Goal: Task Accomplishment & Management: Manage account settings

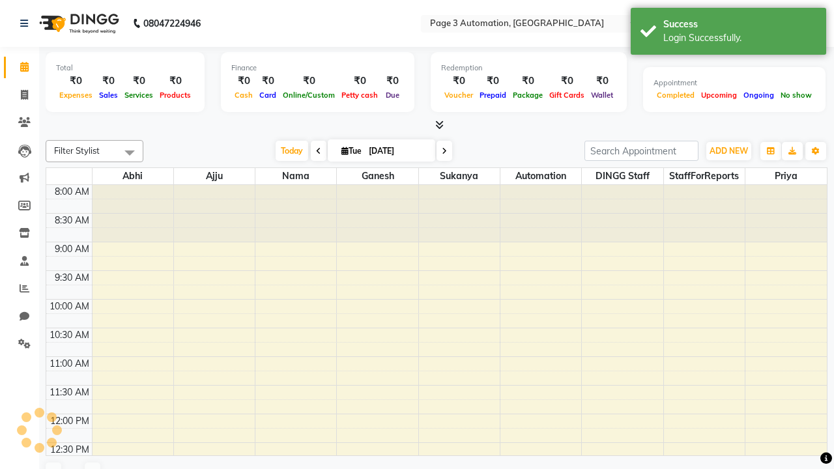
select select "en"
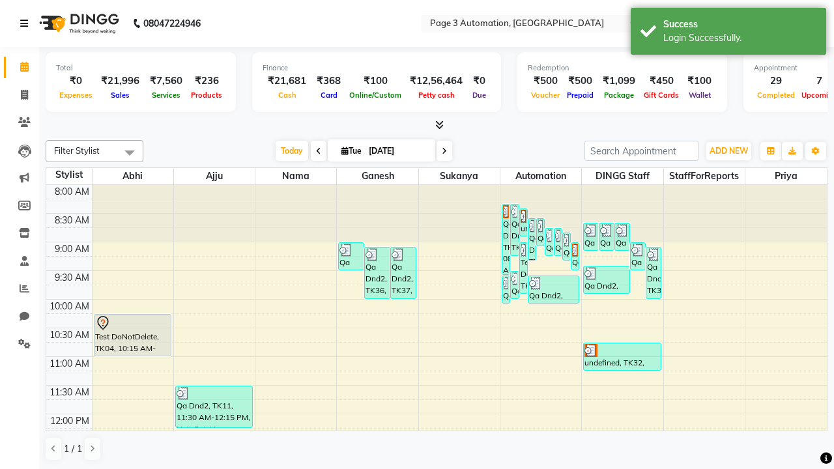
click at [27, 23] on icon at bounding box center [24, 23] width 8 height 9
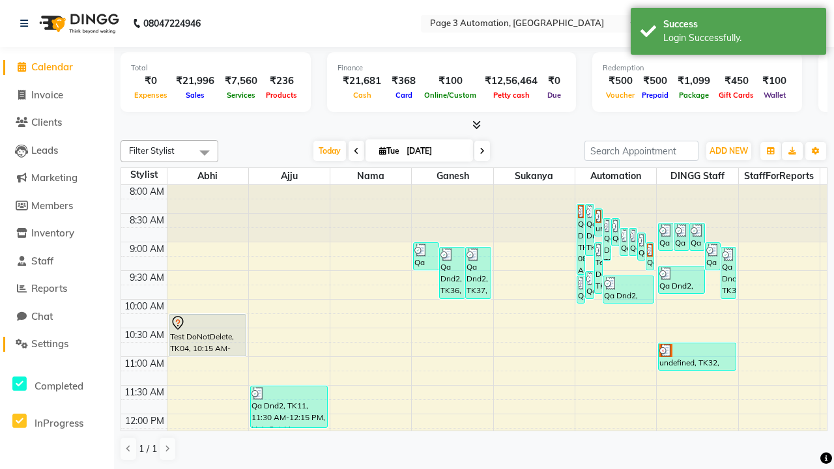
click at [57, 344] on span "Settings" at bounding box center [49, 344] width 37 height 12
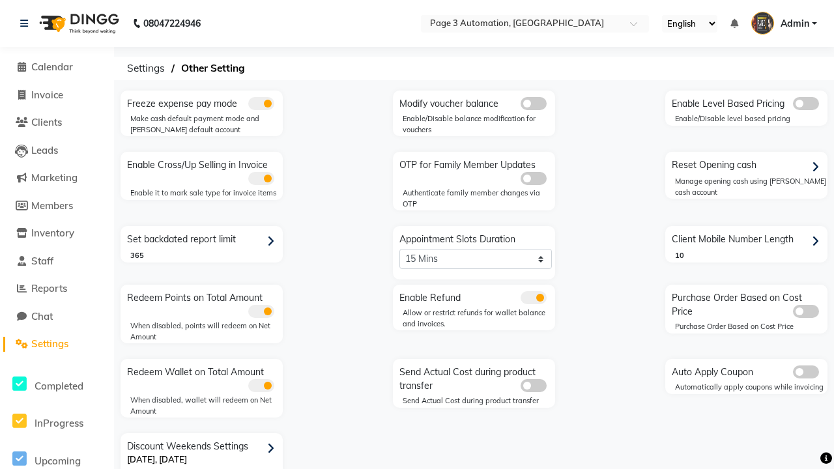
scroll to position [27, 0]
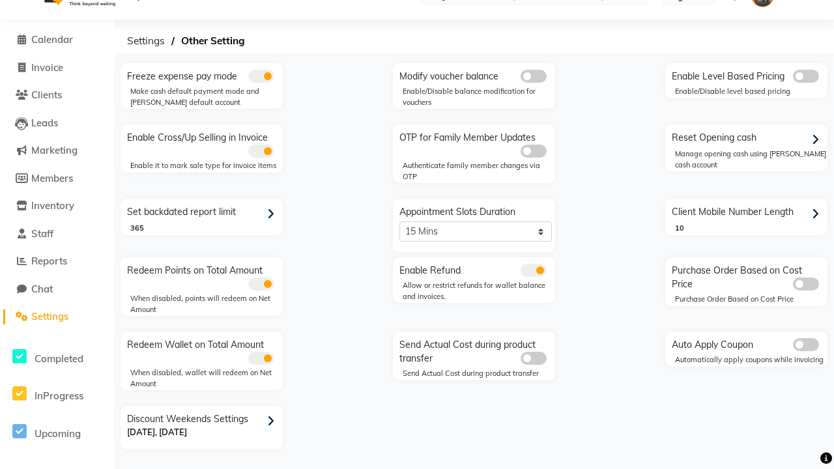
select select "5: 30"
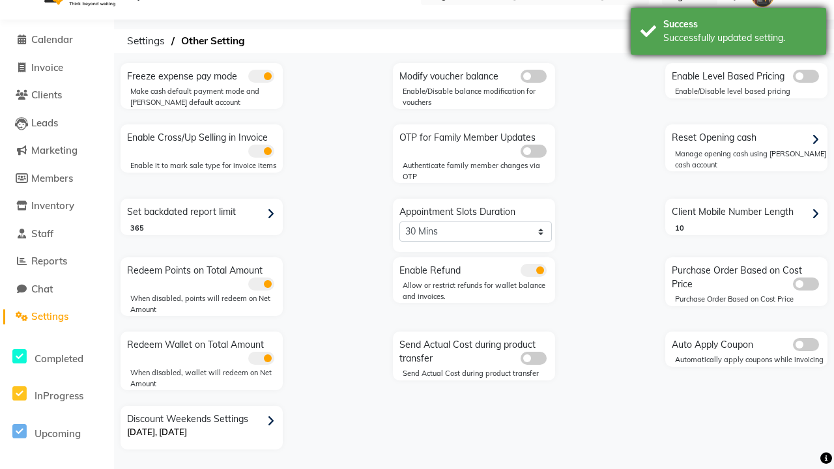
click at [729, 33] on div "Successfully updated setting." at bounding box center [740, 38] width 153 height 14
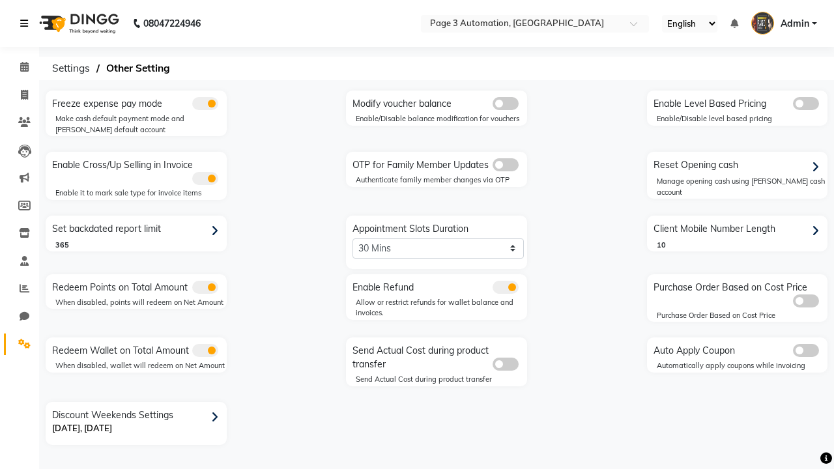
scroll to position [0, 0]
click at [20, 67] on span at bounding box center [24, 67] width 23 height 15
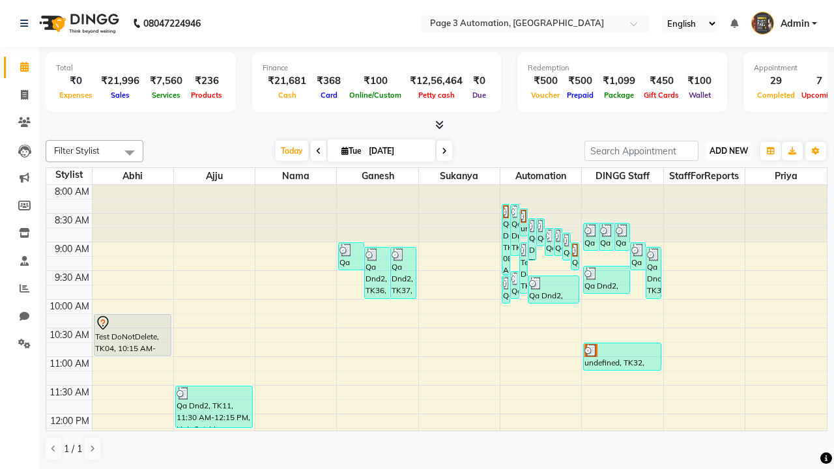
click at [729, 151] on span "ADD NEW" at bounding box center [729, 151] width 38 height 10
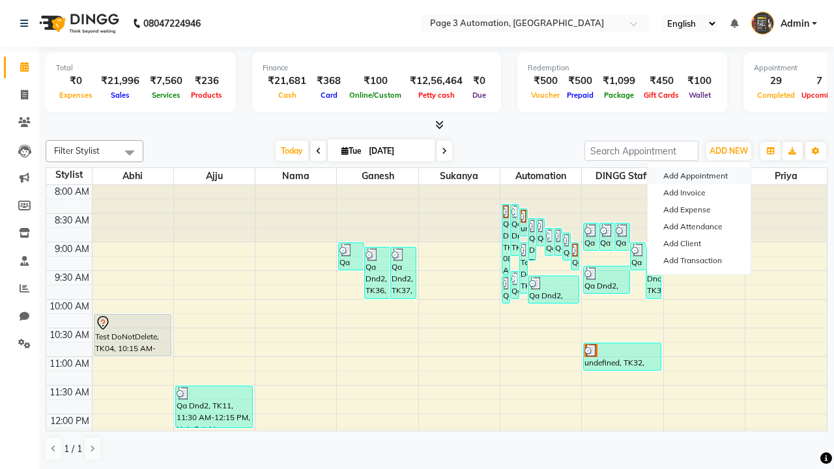
click at [699, 176] on button "Add Appointment" at bounding box center [699, 176] width 103 height 17
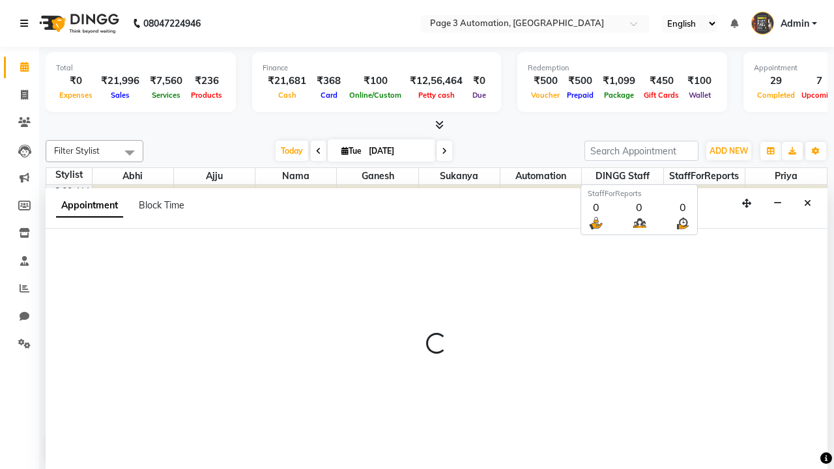
click at [27, 23] on icon at bounding box center [24, 23] width 8 height 9
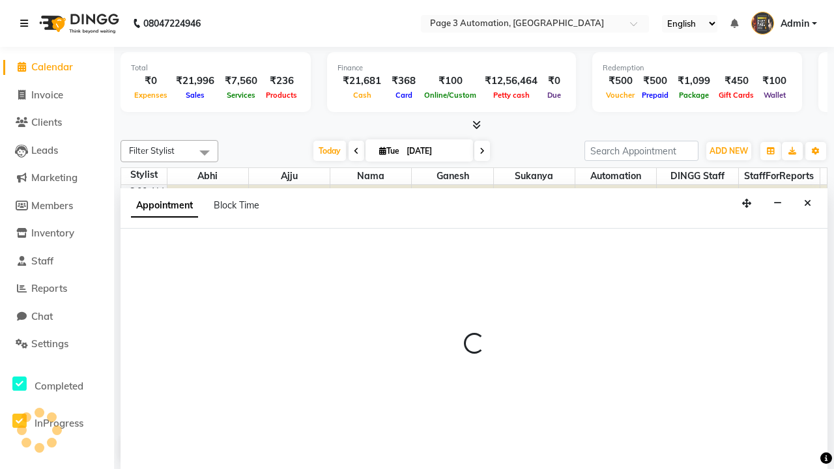
select select "540"
select select "tentative"
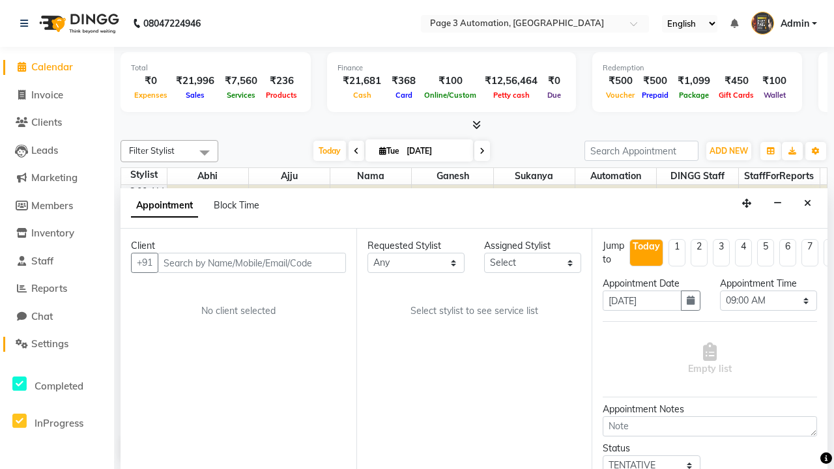
click at [57, 344] on span "Settings" at bounding box center [49, 344] width 37 height 12
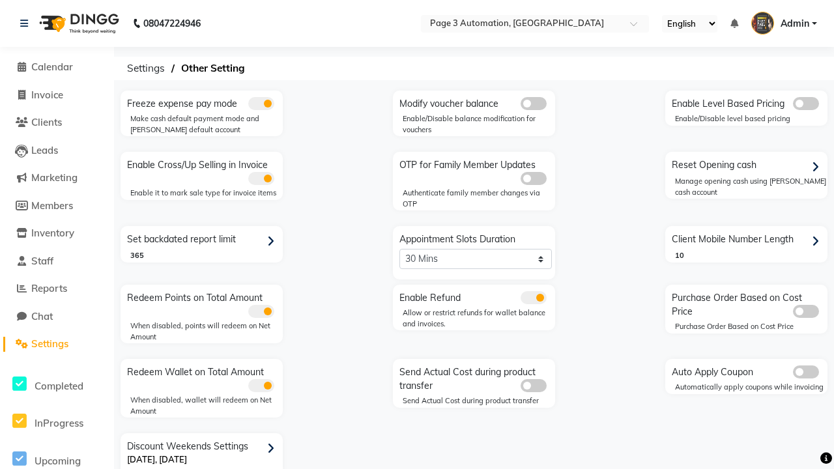
scroll to position [27, 0]
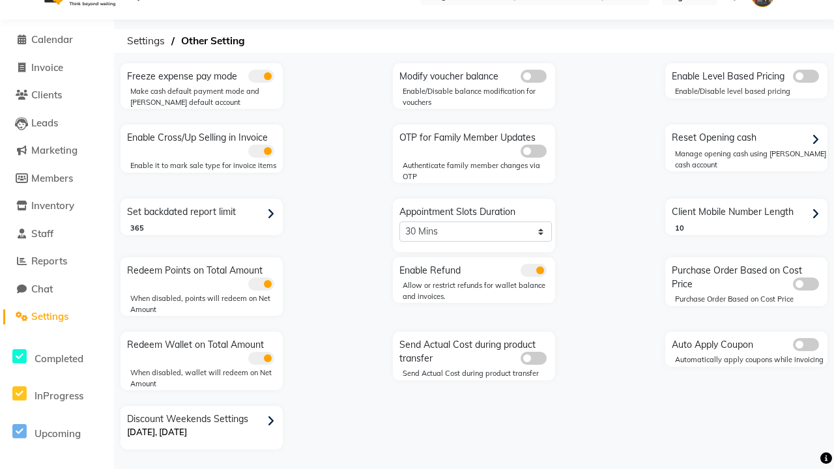
select select "2: 15"
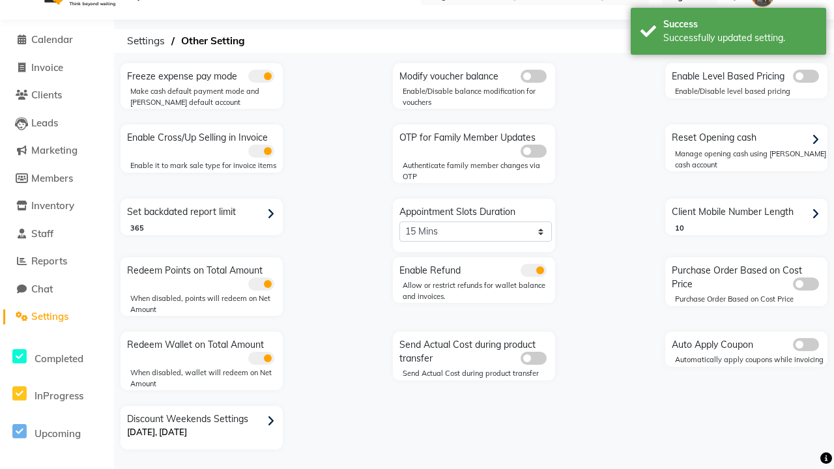
click at [729, 33] on div "Successfully updated setting." at bounding box center [740, 38] width 153 height 14
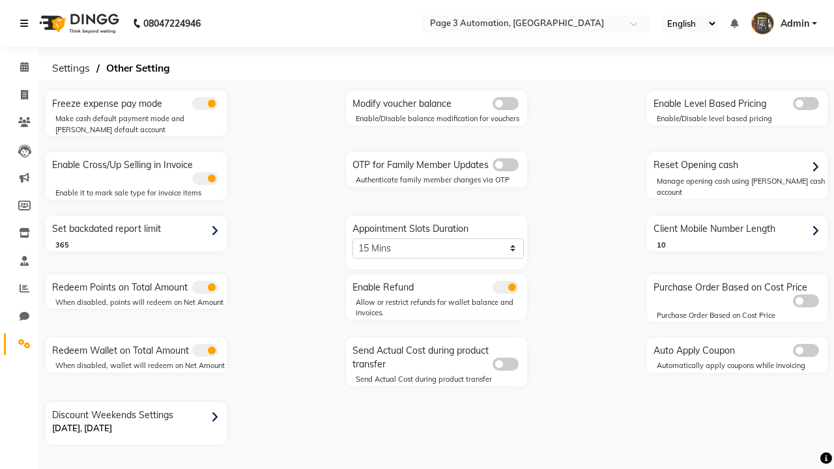
scroll to position [0, 0]
click at [20, 67] on span at bounding box center [24, 67] width 23 height 15
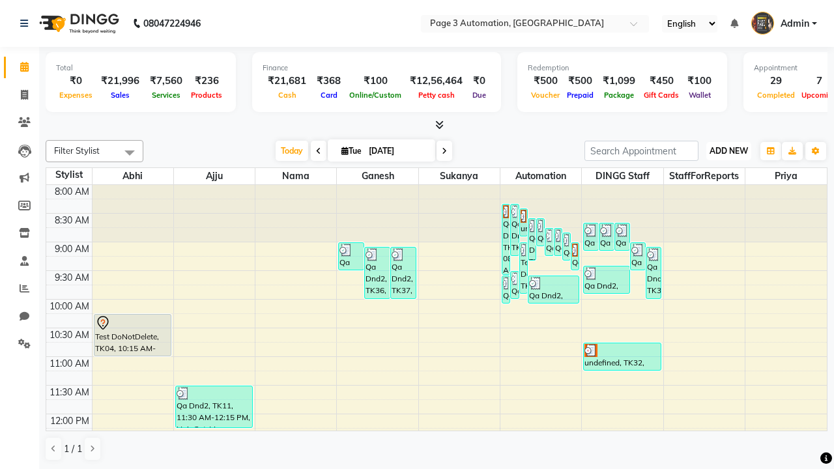
click at [729, 151] on span "ADD NEW" at bounding box center [729, 151] width 38 height 10
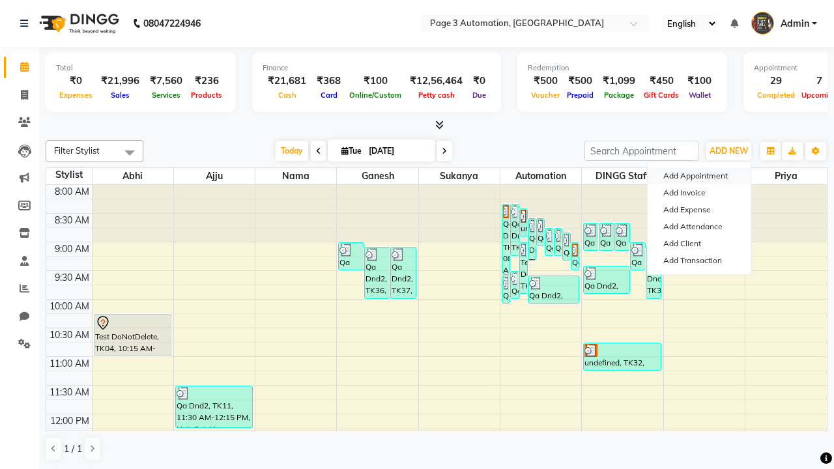
click at [699, 176] on button "Add Appointment" at bounding box center [699, 176] width 103 height 17
select select "tentative"
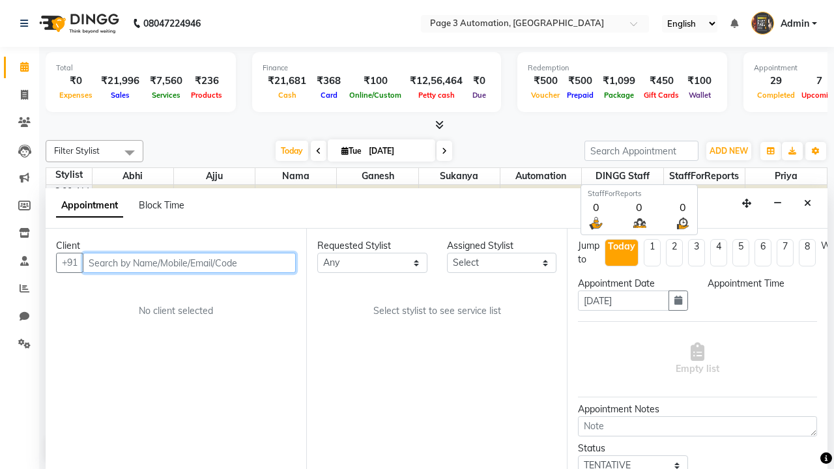
select select "540"
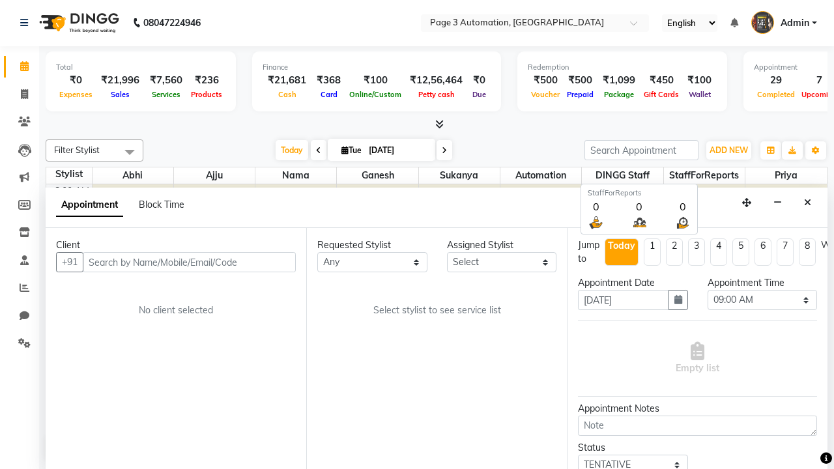
click at [784, 23] on span "Admin" at bounding box center [795, 23] width 29 height 14
